Goal: Information Seeking & Learning: Understand process/instructions

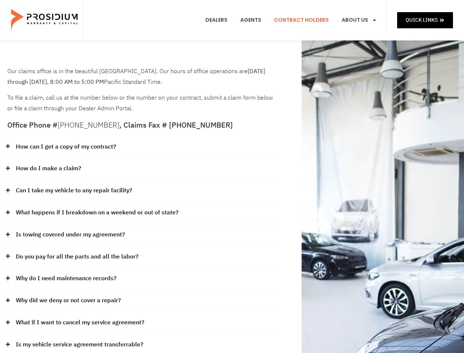
click at [232, 176] on div "How do I make a claim?" at bounding box center [140, 169] width 267 height 22
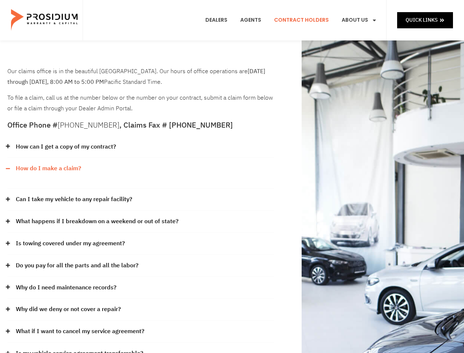
click at [141, 147] on div "How can I get a copy of my contract?" at bounding box center [140, 147] width 267 height 22
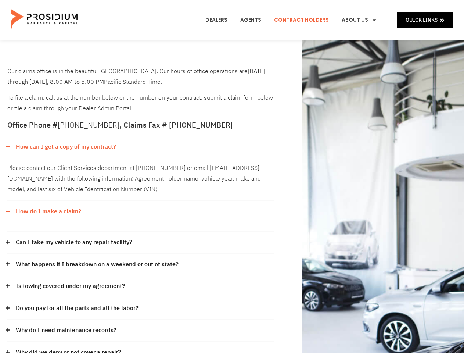
click at [65, 147] on link "How can I get a copy of my contract?" at bounding box center [66, 147] width 100 height 11
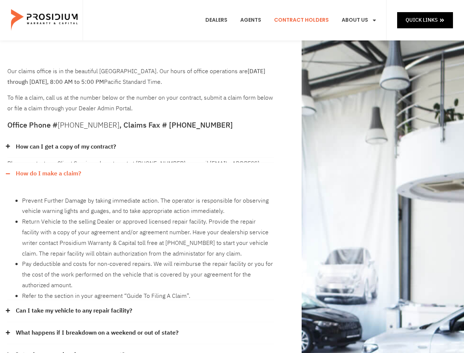
click at [141, 163] on div "Please contact our Client Services department at [PHONE_NUMBER] or email [EMAIL…" at bounding box center [140, 160] width 267 height 5
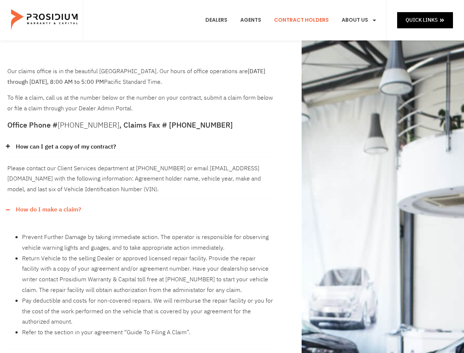
click at [48, 168] on div "Please contact our Client Services department at [PHONE_NUMBER] or email [EMAIL…" at bounding box center [140, 178] width 267 height 41
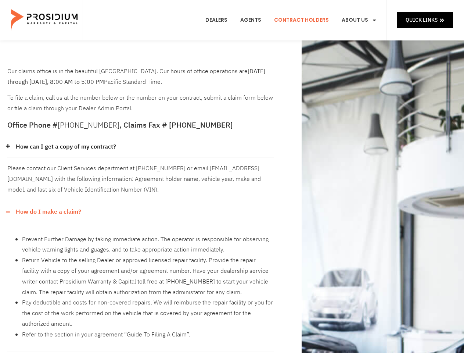
click at [141, 201] on div "How do I make a claim?" at bounding box center [140, 212] width 267 height 22
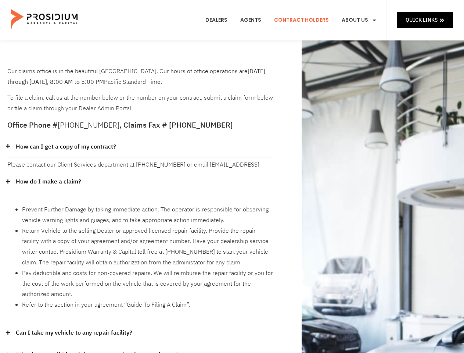
click at [74, 204] on li "Prevent Further Damage by taking immediate action. The operator is responsible …" at bounding box center [148, 214] width 252 height 21
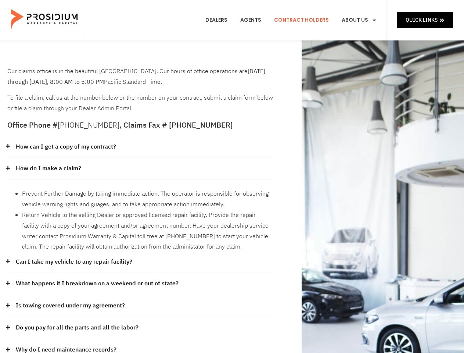
click at [141, 278] on link "What happens if I breakdown on a weekend or out of state?" at bounding box center [97, 283] width 163 height 11
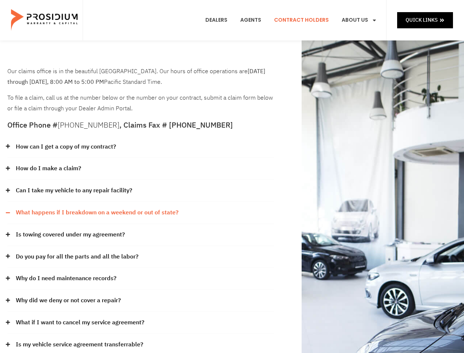
click at [96, 213] on link "What happens if I breakdown on a weekend or out of state?" at bounding box center [97, 212] width 163 height 11
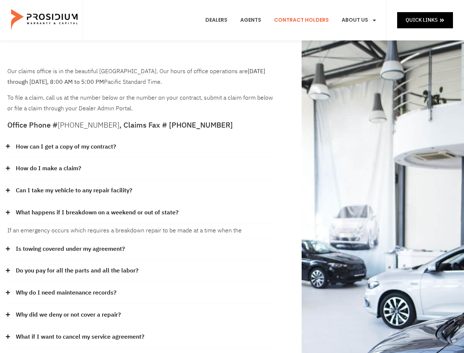
click at [141, 235] on div "If an emergency occurs which requires a breakdown repair to be made at a time w…" at bounding box center [140, 231] width 267 height 14
